Goal: Transaction & Acquisition: Purchase product/service

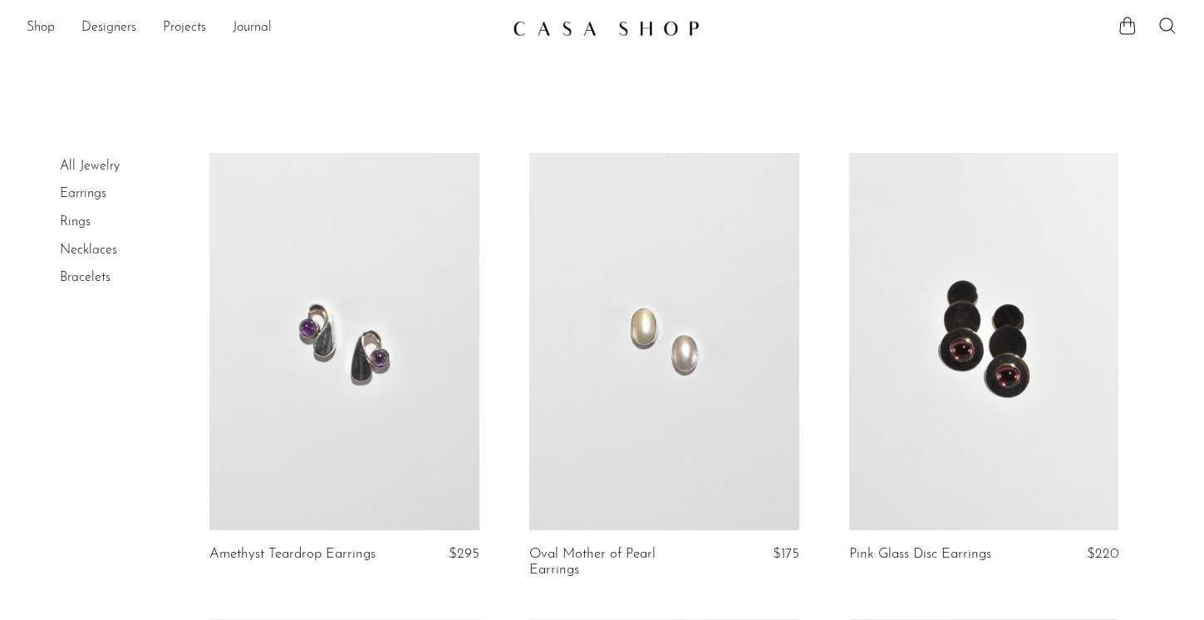
scroll to position [15, 0]
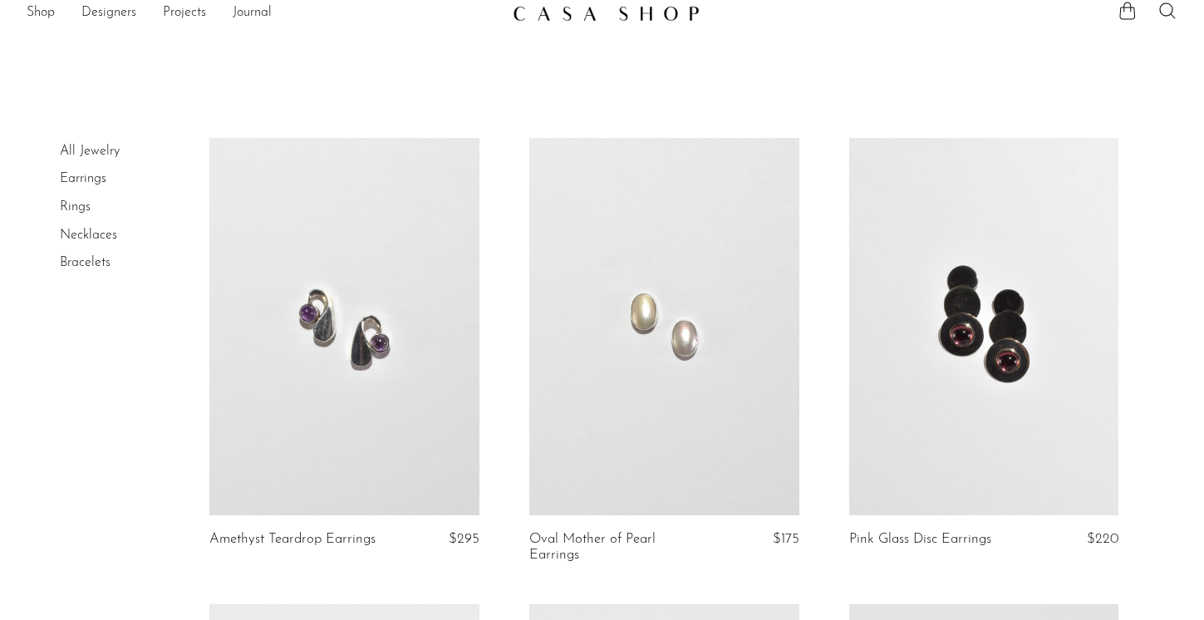
click at [326, 355] on link at bounding box center [344, 327] width 270 height 378
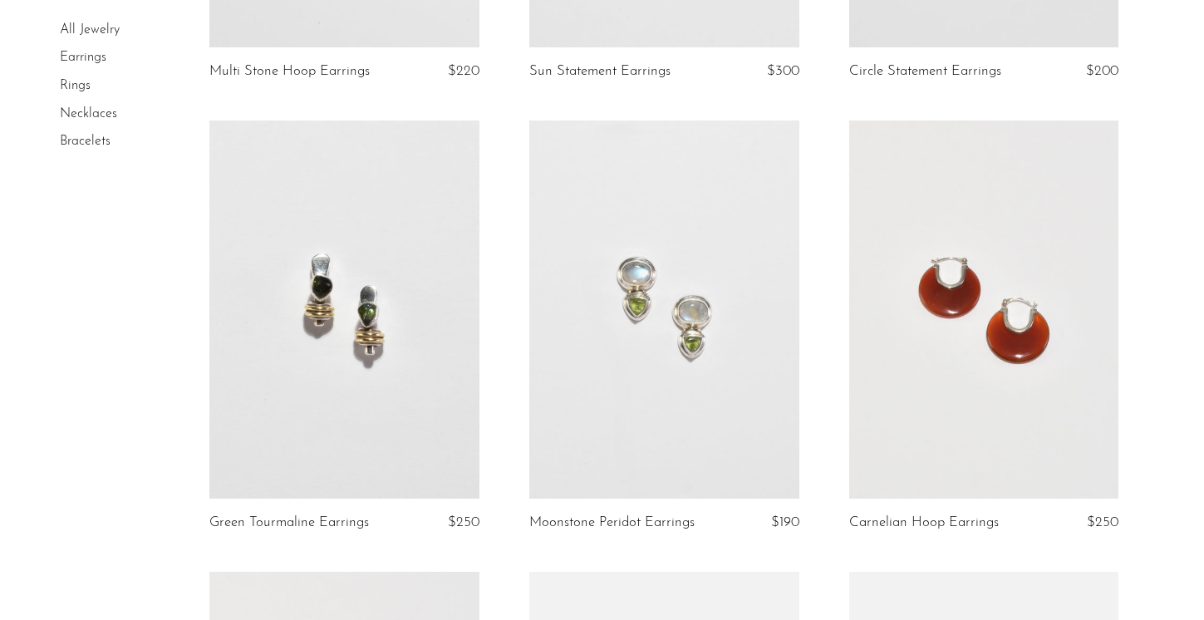
scroll to position [957, 0]
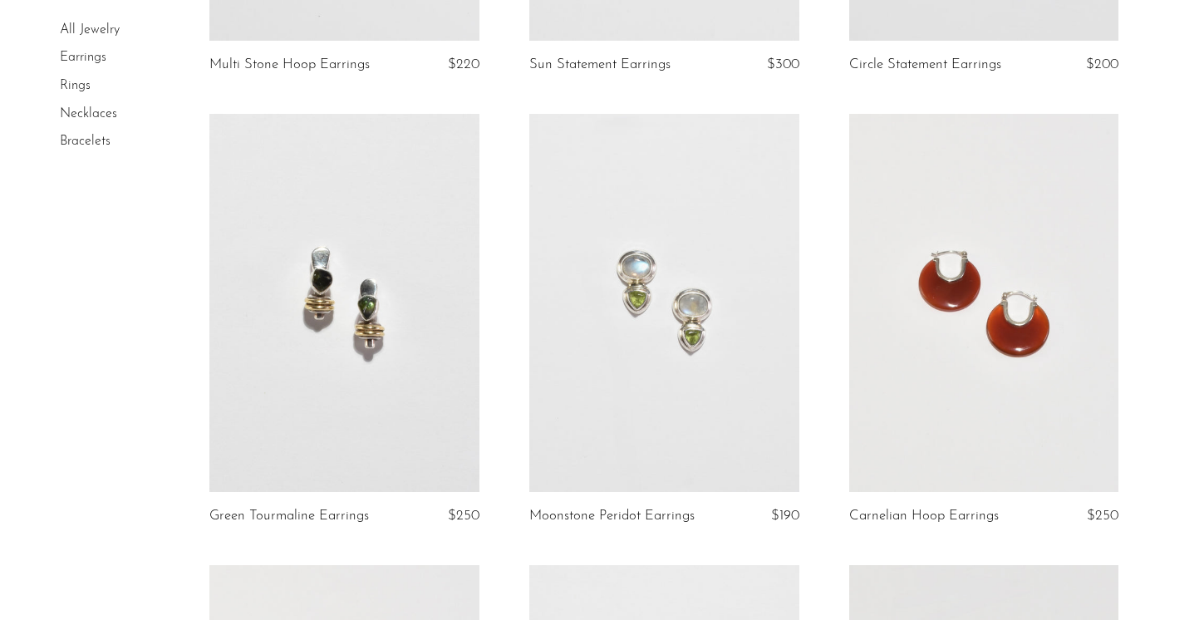
click at [335, 345] on link at bounding box center [344, 303] width 270 height 378
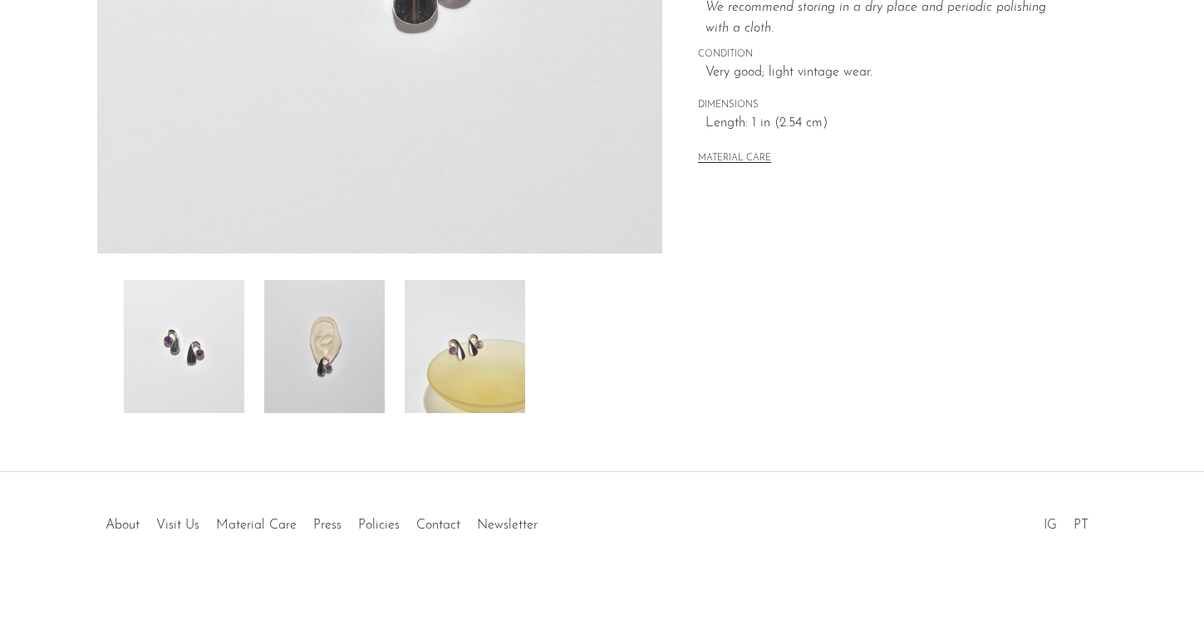
scroll to position [449, 0]
click at [322, 357] on img at bounding box center [324, 344] width 121 height 133
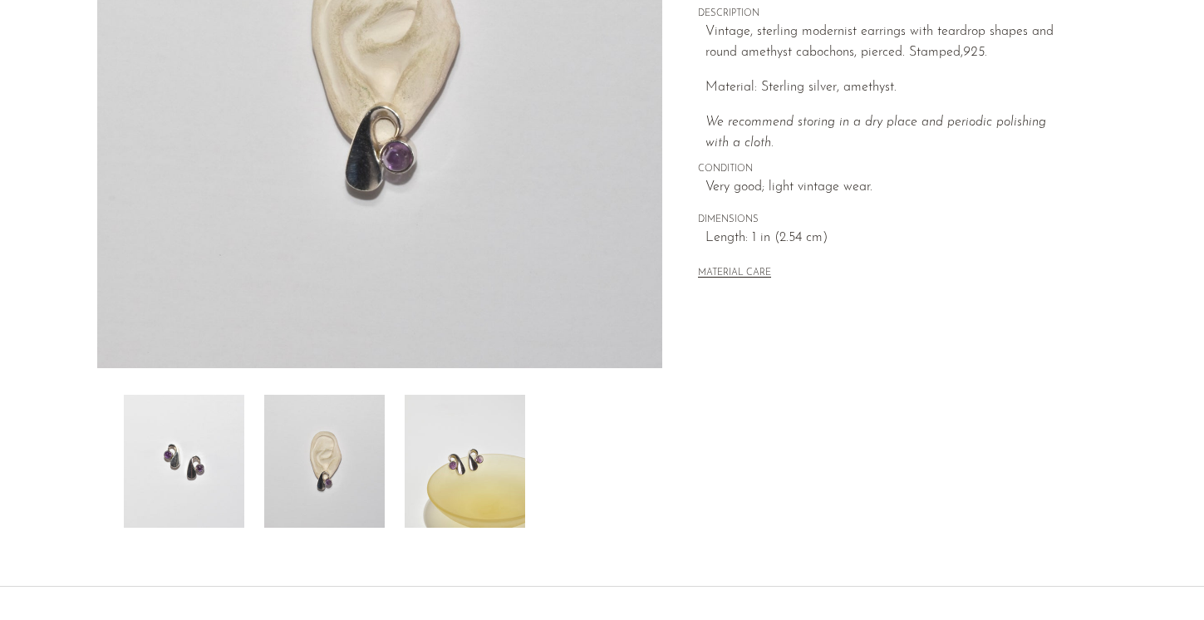
scroll to position [330, 0]
